Goal: Task Accomplishment & Management: Manage account settings

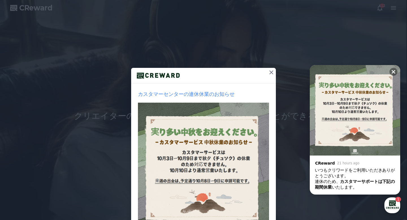
click at [270, 72] on icon at bounding box center [271, 72] width 7 height 7
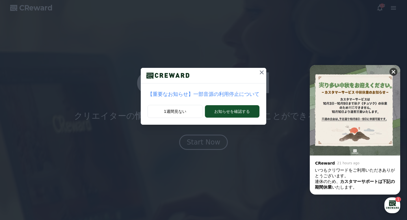
click at [393, 69] on icon at bounding box center [393, 72] width 6 height 6
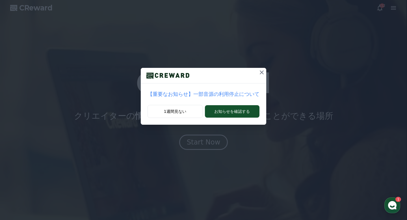
click at [262, 70] on icon at bounding box center [261, 72] width 7 height 7
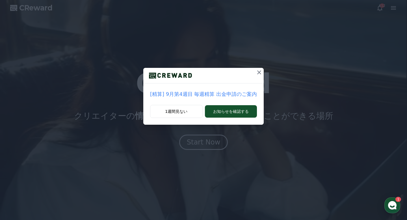
click at [260, 70] on icon at bounding box center [259, 72] width 7 height 7
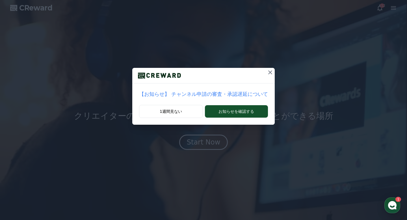
click at [269, 70] on icon at bounding box center [270, 72] width 7 height 7
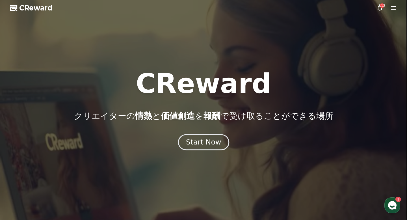
click at [215, 141] on div "Start Now" at bounding box center [203, 142] width 35 height 10
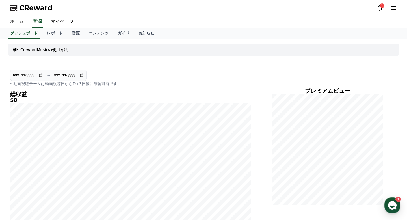
click at [42, 74] on input "**********" at bounding box center [28, 75] width 31 height 6
type input "**********"
click at [60, 34] on link "レポート" at bounding box center [54, 33] width 25 height 11
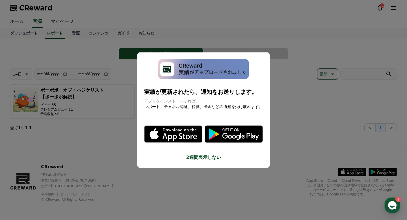
click at [243, 41] on button "close modal" at bounding box center [203, 110] width 407 height 220
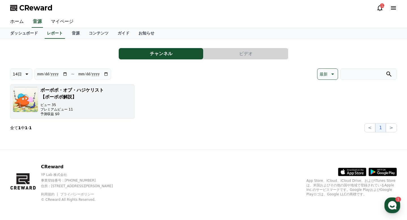
click at [84, 91] on h3 "ボーボボ・オブ・ハジケリスト【ボーボボ解説】" at bounding box center [86, 94] width 92 height 14
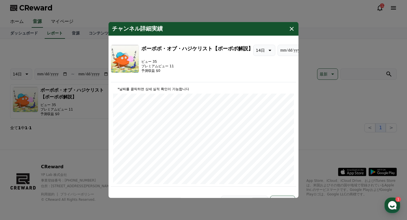
click at [292, 29] on icon "modal" at bounding box center [291, 28] width 7 height 7
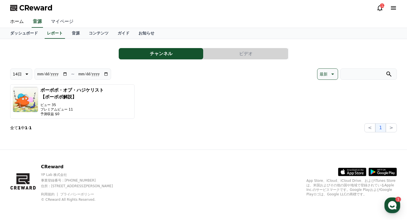
click at [63, 20] on link "マイページ" at bounding box center [62, 22] width 32 height 12
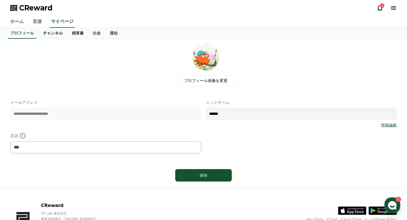
click at [57, 33] on link "チャンネル" at bounding box center [52, 33] width 29 height 11
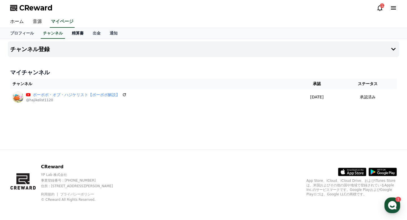
click at [78, 32] on link "精算書" at bounding box center [77, 33] width 21 height 11
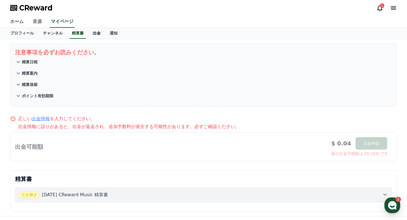
click at [94, 31] on link "出金" at bounding box center [96, 33] width 17 height 11
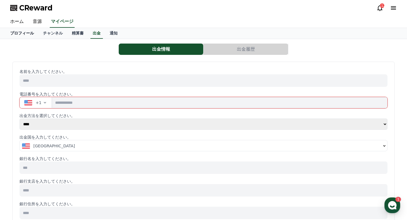
click at [30, 30] on link "プロフィール" at bounding box center [22, 33] width 33 height 11
